Goal: Task Accomplishment & Management: Complete application form

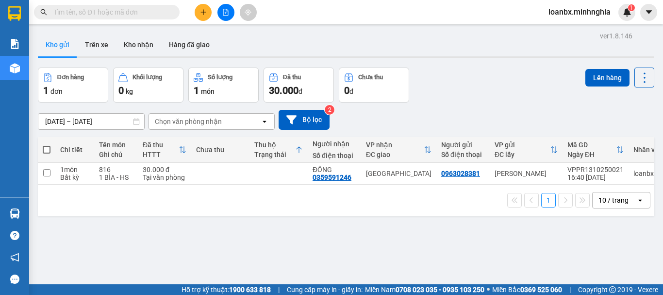
click at [123, 17] on input "text" at bounding box center [110, 12] width 115 height 11
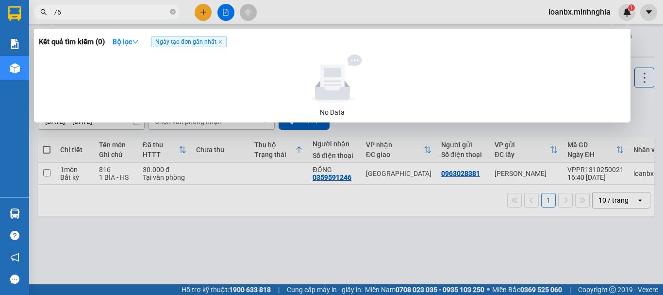
type input "765"
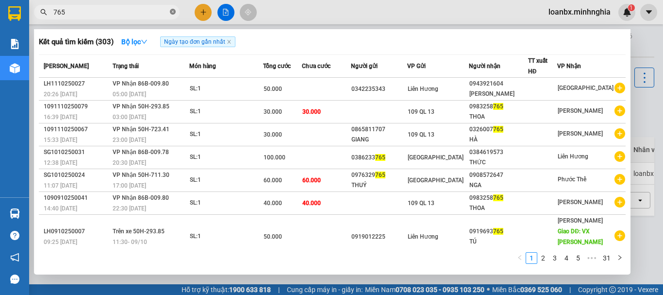
click at [173, 14] on icon "close-circle" at bounding box center [173, 12] width 6 height 6
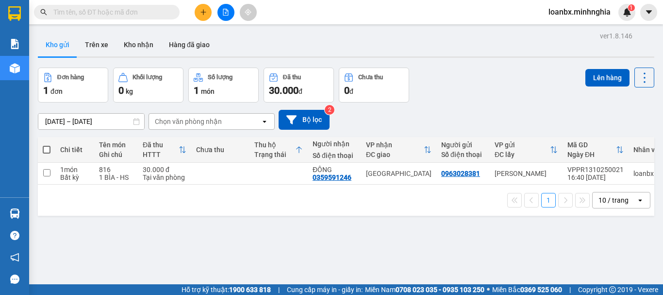
click at [217, 14] on button at bounding box center [225, 12] width 17 height 17
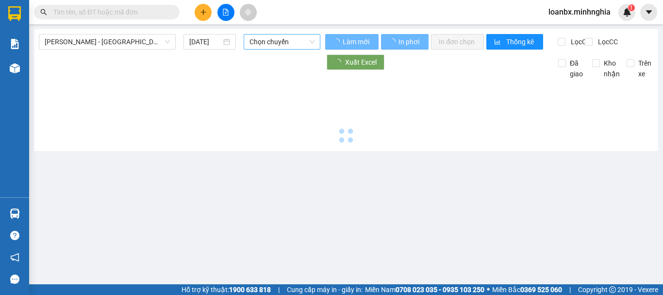
click at [257, 35] on span "Chọn chuyến" at bounding box center [282, 41] width 65 height 15
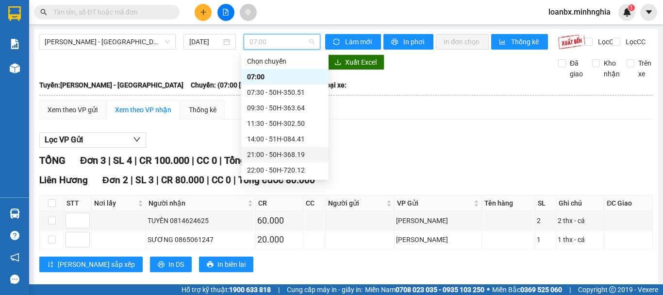
drag, startPoint x: 263, startPoint y: 150, endPoint x: 266, endPoint y: 157, distance: 8.0
click at [265, 154] on div "21:00 - 50H-368.19" at bounding box center [285, 154] width 76 height 11
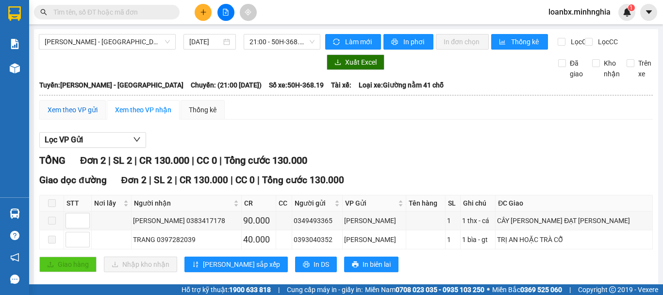
click at [68, 115] on div "Xem theo VP gửi" at bounding box center [73, 109] width 50 height 11
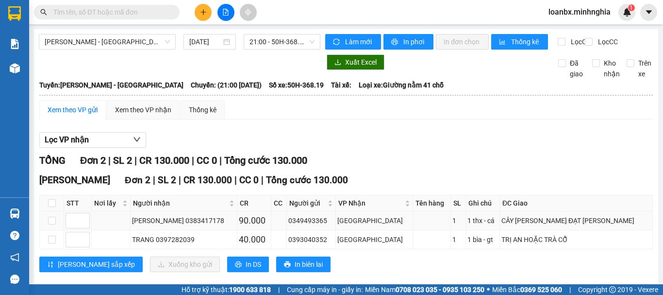
scroll to position [23, 0]
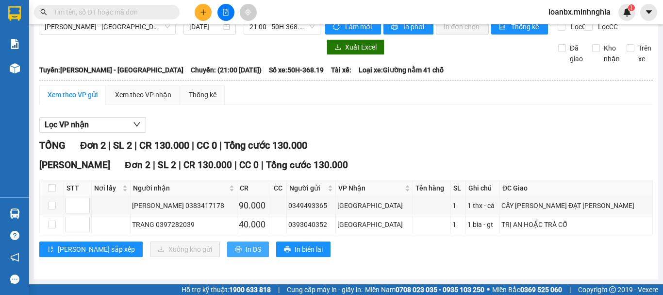
click at [227, 250] on button "In DS" at bounding box center [248, 249] width 42 height 16
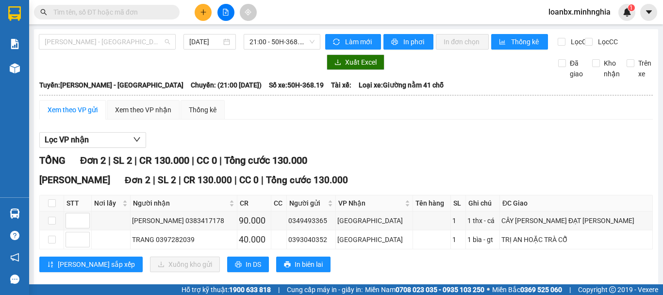
drag, startPoint x: 78, startPoint y: 38, endPoint x: 81, endPoint y: 50, distance: 12.4
click at [80, 40] on span "[PERSON_NAME] - [GEOGRAPHIC_DATA]" at bounding box center [107, 41] width 125 height 15
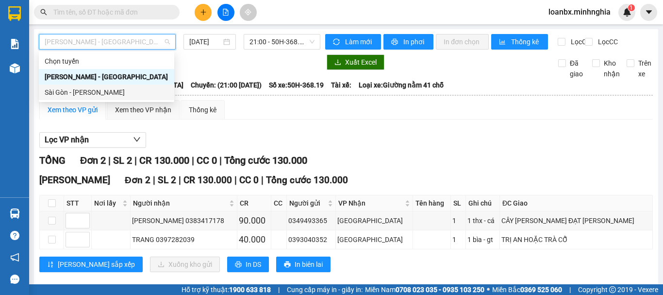
click at [74, 89] on div "Sài Gòn - [PERSON_NAME]" at bounding box center [107, 92] width 124 height 11
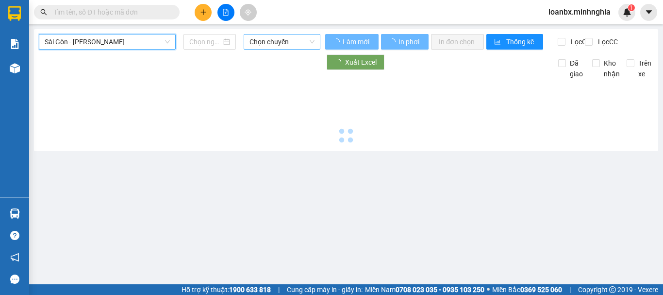
type input "[DATE]"
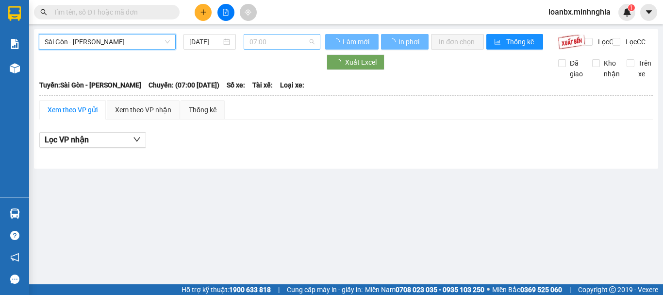
click at [274, 42] on span "07:00" at bounding box center [282, 41] width 65 height 15
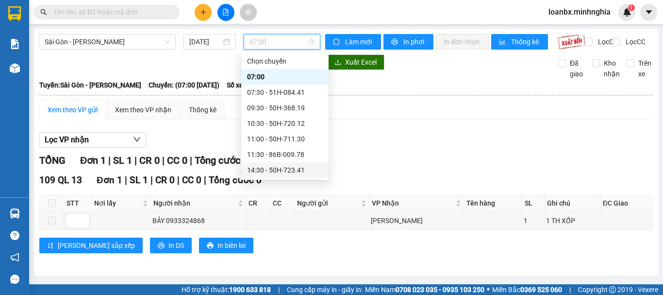
click at [262, 173] on div "14:30 - 50H-723.41" at bounding box center [285, 170] width 76 height 11
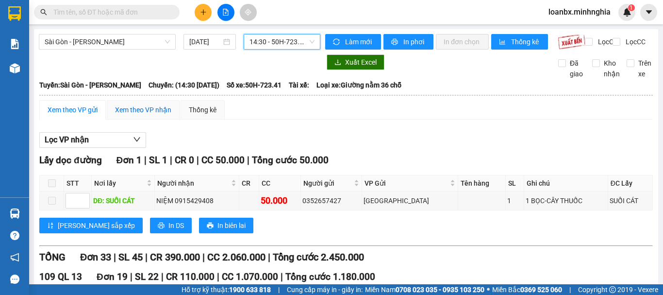
click at [153, 115] on div "Xem theo VP nhận" at bounding box center [143, 109] width 56 height 11
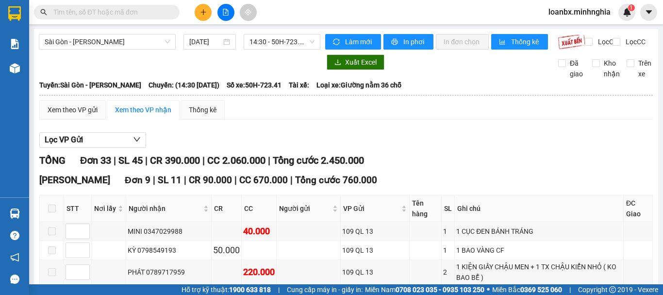
scroll to position [49, 0]
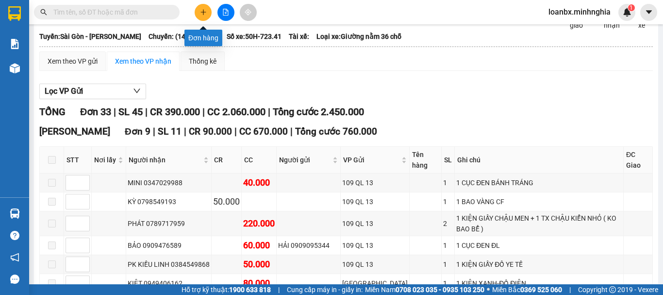
click at [210, 15] on button at bounding box center [203, 12] width 17 height 17
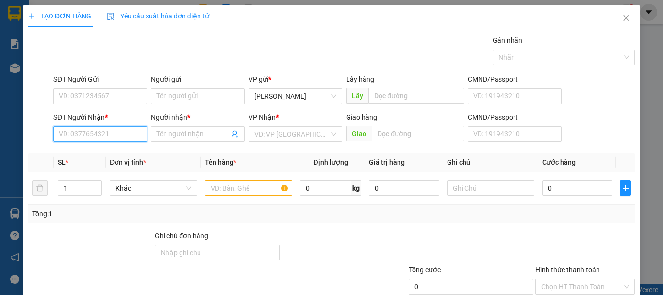
click at [89, 130] on input "SĐT Người Nhận *" at bounding box center [100, 134] width 94 height 16
click at [101, 150] on div "0934179907 - TRỌNG HẬU" at bounding box center [100, 153] width 82 height 11
type input "0934179907"
type input "TRỌNG HẬU"
type input "0934179907"
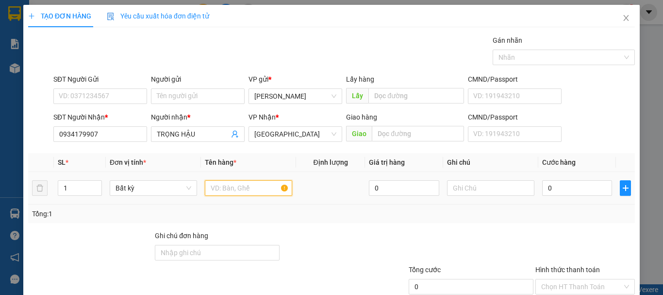
click at [236, 186] on input "text" at bounding box center [248, 188] width 87 height 16
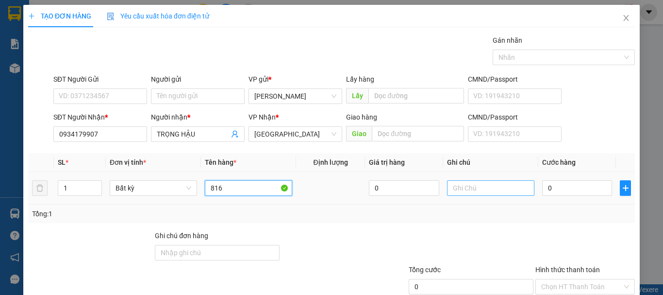
type input "816"
click at [468, 186] on input "text" at bounding box center [490, 188] width 87 height 16
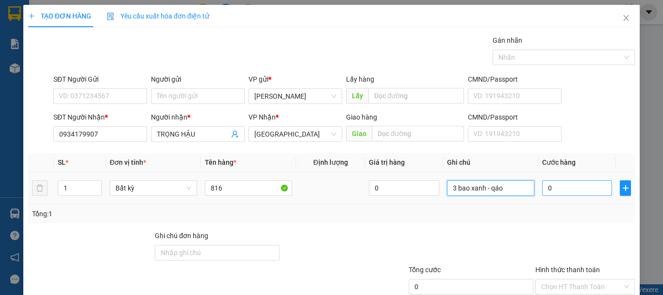
type input "3 bao xanh - qáo"
click at [549, 194] on input "0" at bounding box center [577, 188] width 70 height 16
type input "2"
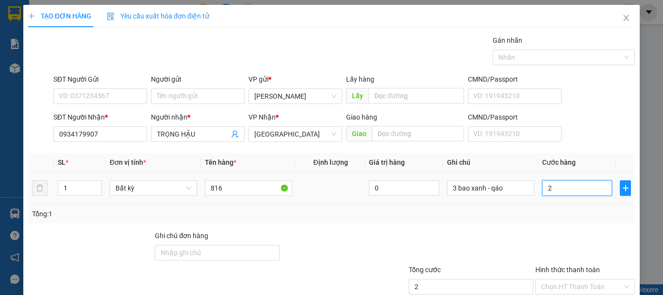
type input "22"
type input "220"
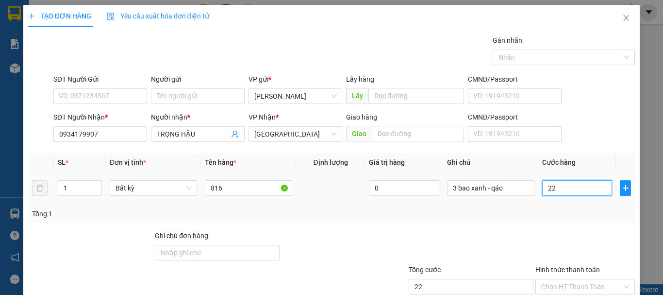
type input "220"
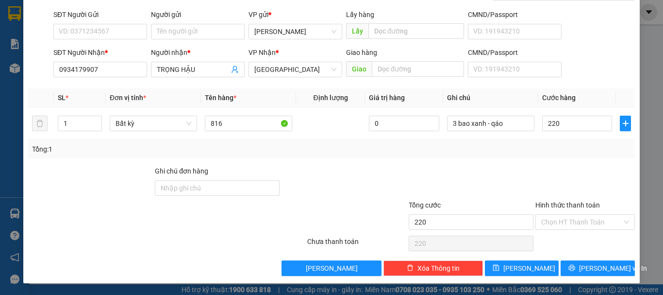
type input "220.000"
click at [568, 237] on div "Chọn HT Thanh Toán" at bounding box center [584, 243] width 101 height 19
click at [572, 223] on input "Hình thức thanh toán" at bounding box center [581, 222] width 81 height 15
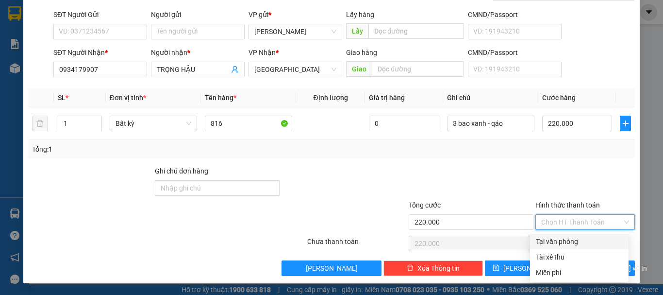
click at [564, 237] on div "Tại văn phòng" at bounding box center [579, 241] width 87 height 11
type input "0"
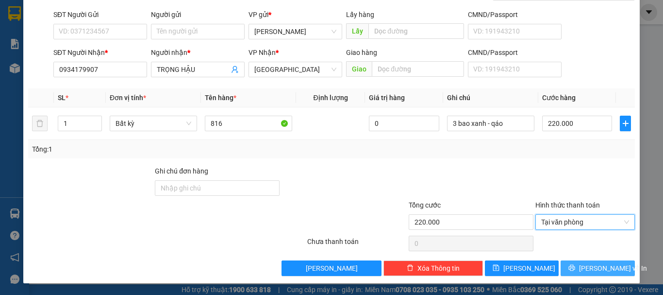
click at [573, 267] on icon "printer" at bounding box center [571, 267] width 7 height 7
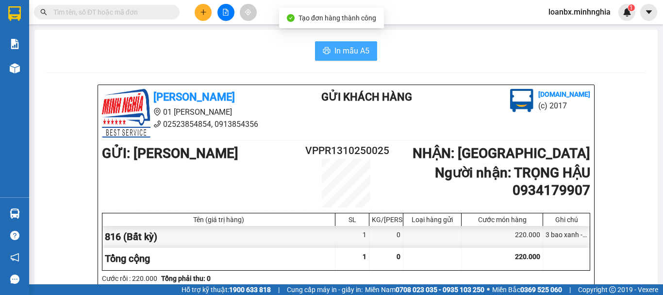
click at [347, 50] on span "In mẫu A5" at bounding box center [351, 51] width 35 height 12
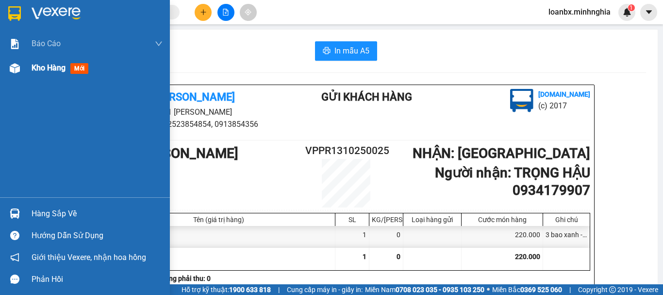
click at [5, 62] on div "Kho hàng mới" at bounding box center [85, 68] width 170 height 24
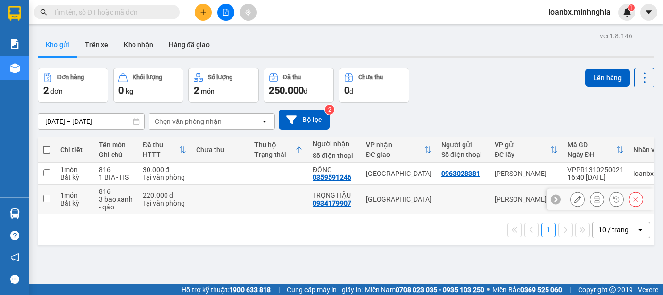
scroll to position [45, 0]
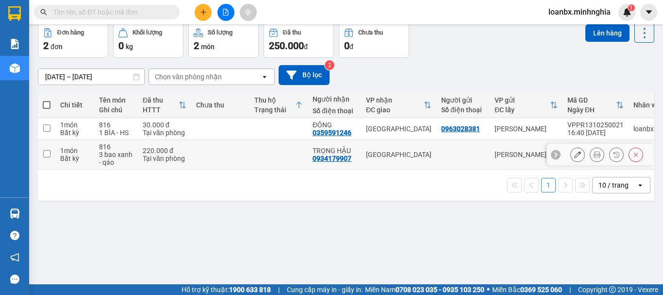
click at [237, 146] on td at bounding box center [220, 155] width 58 height 30
checkbox input "true"
